Goal: Communication & Community: Answer question/provide support

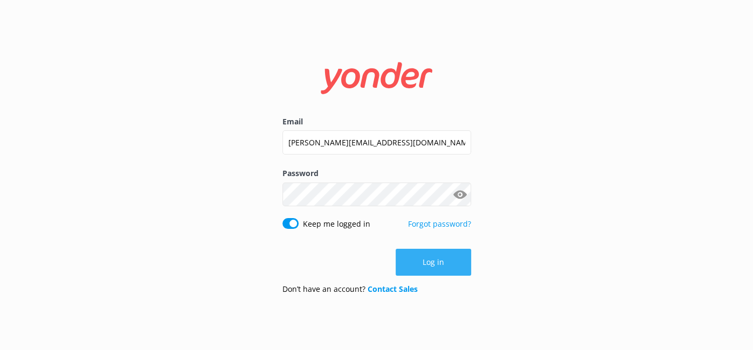
click at [450, 266] on button "Log in" at bounding box center [433, 262] width 75 height 27
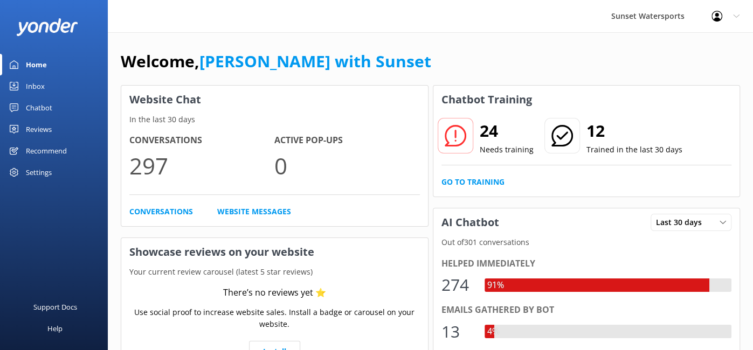
click at [47, 87] on link "Inbox" at bounding box center [54, 86] width 108 height 22
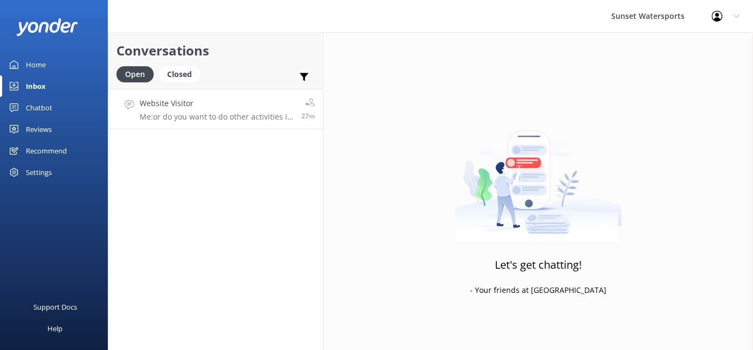
click at [197, 102] on h4 "Website Visitor" at bounding box center [217, 104] width 154 height 12
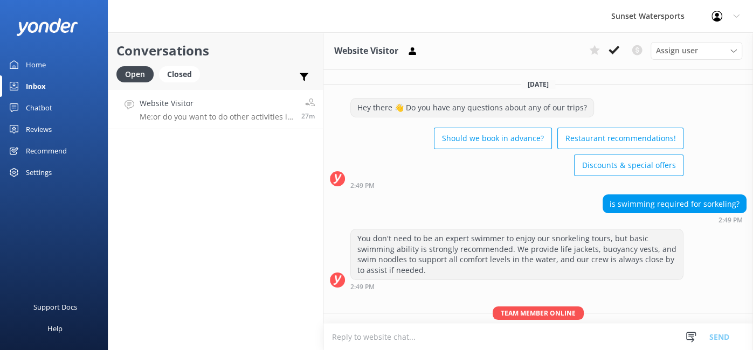
scroll to position [86, 0]
